Goal: Information Seeking & Learning: Learn about a topic

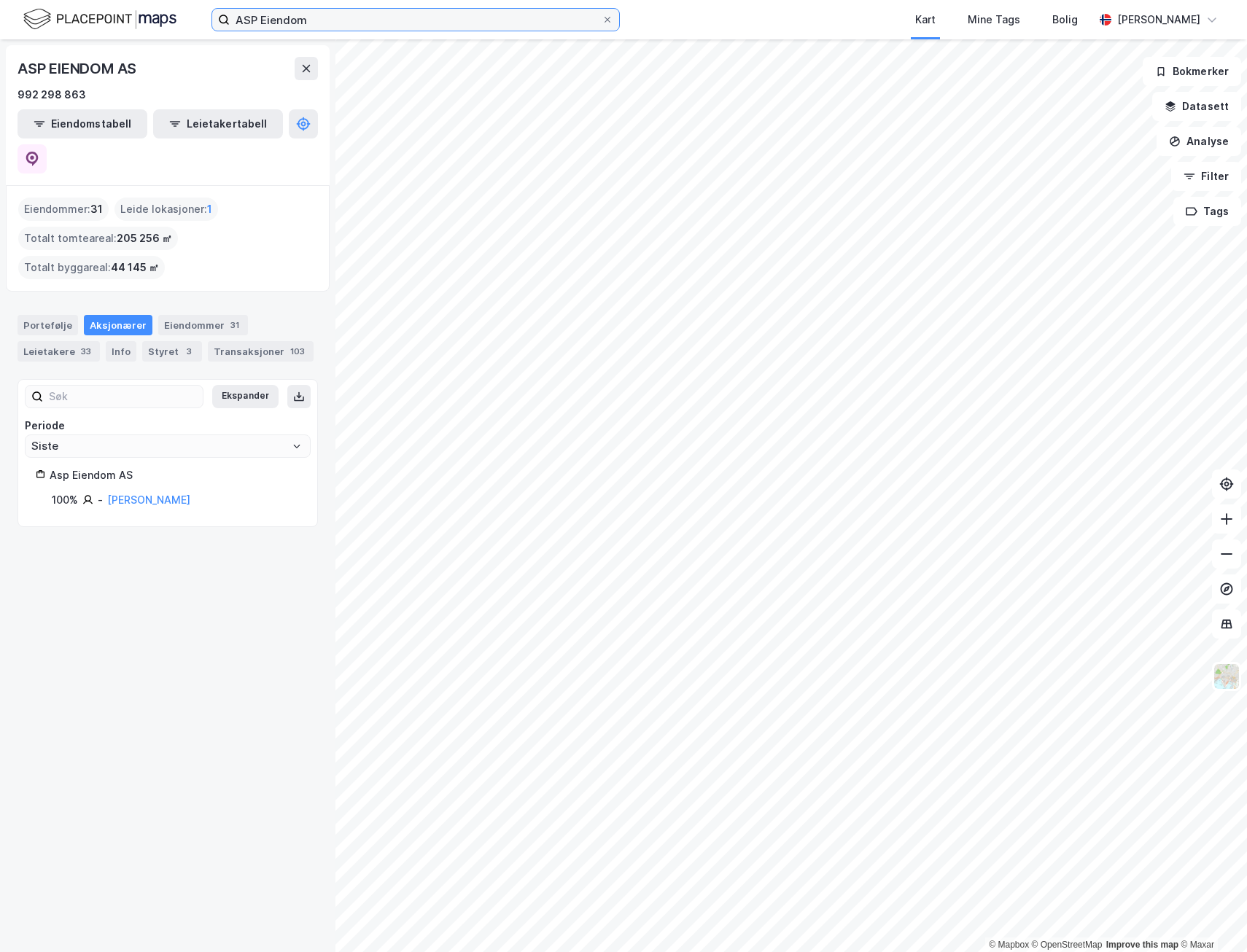
click at [330, 23] on input "ASP Eiendom" at bounding box center [416, 19] width 372 height 22
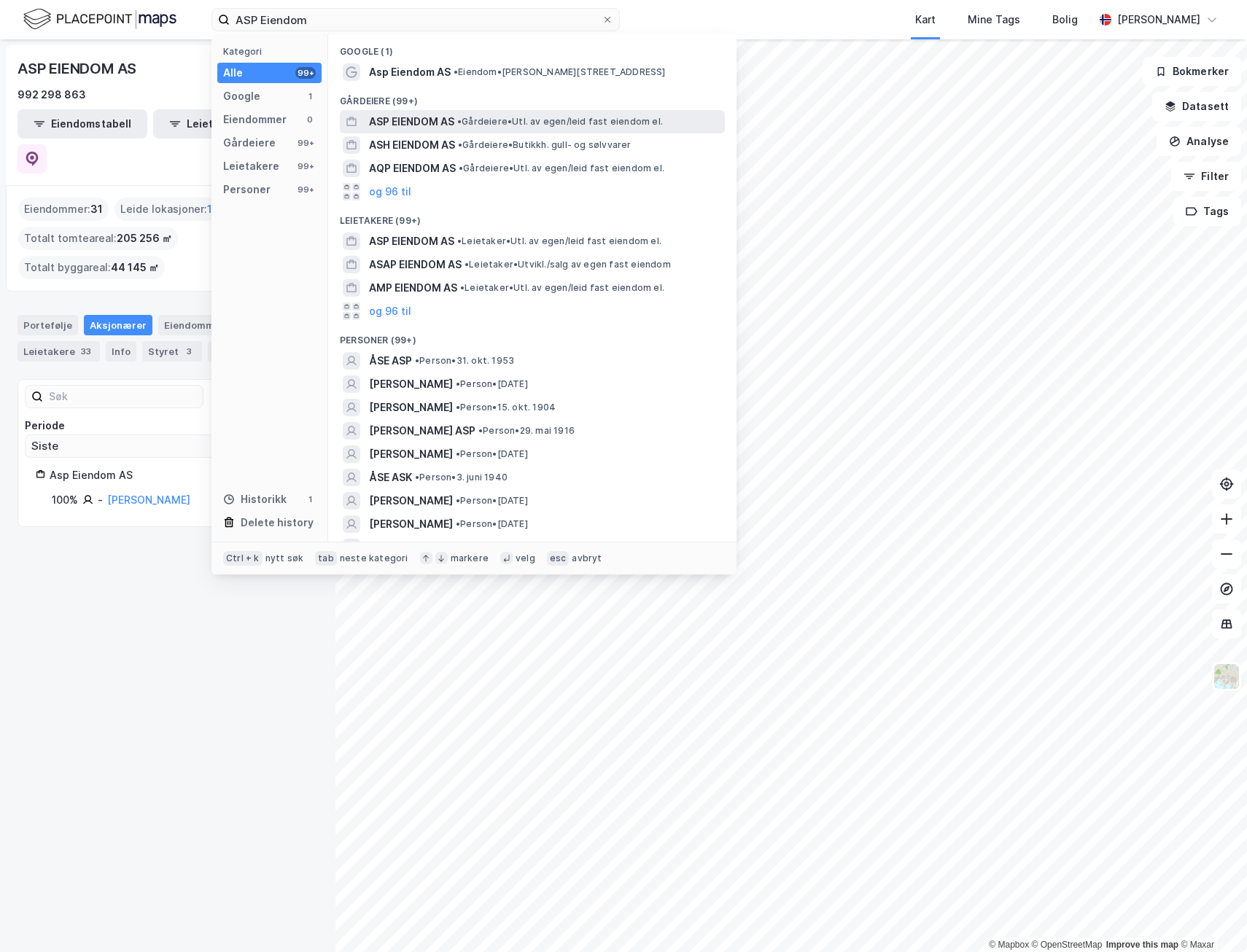
click at [469, 118] on span "• Gårdeiere • Utl. av egen/leid fast eiendom el." at bounding box center [560, 122] width 205 height 11
